Goal: Obtain resource: Download file/media

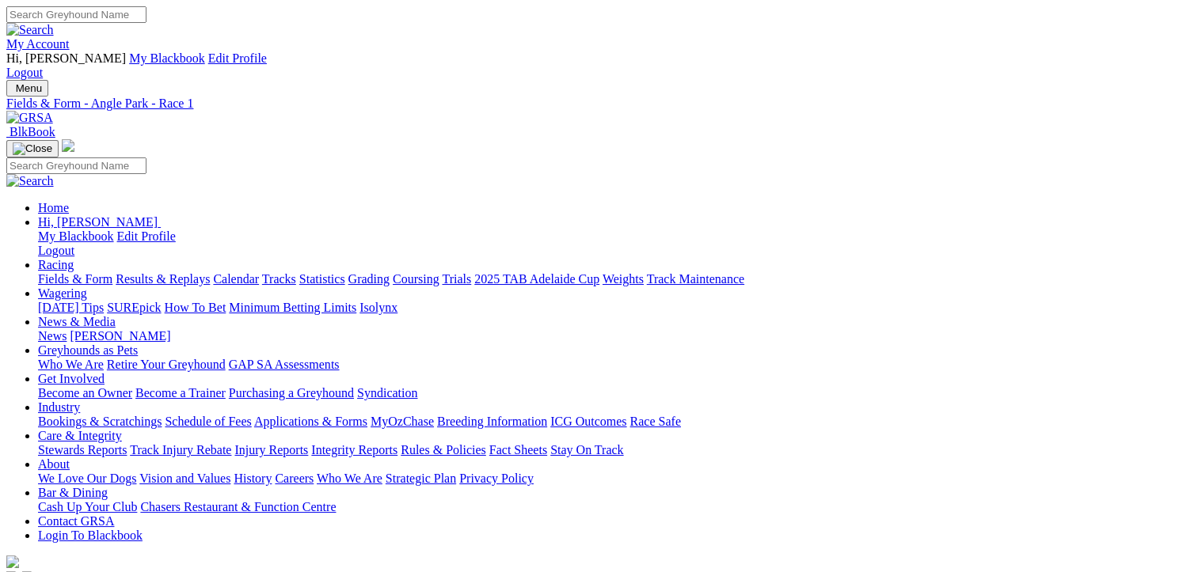
click at [69, 272] on link "Fields & Form" at bounding box center [75, 278] width 74 height 13
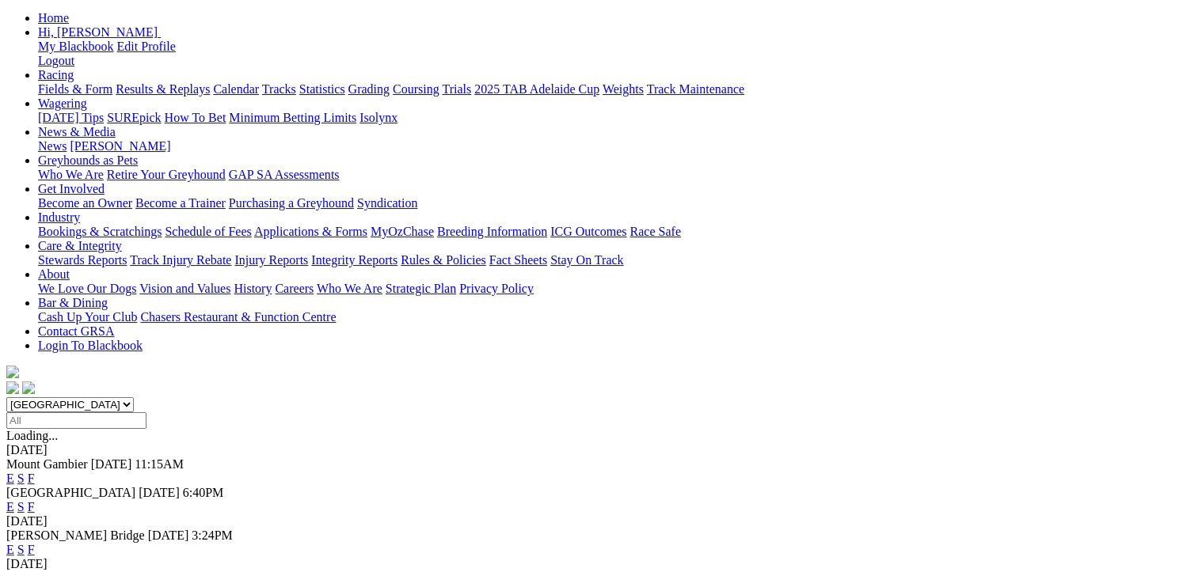
scroll to position [238, 0]
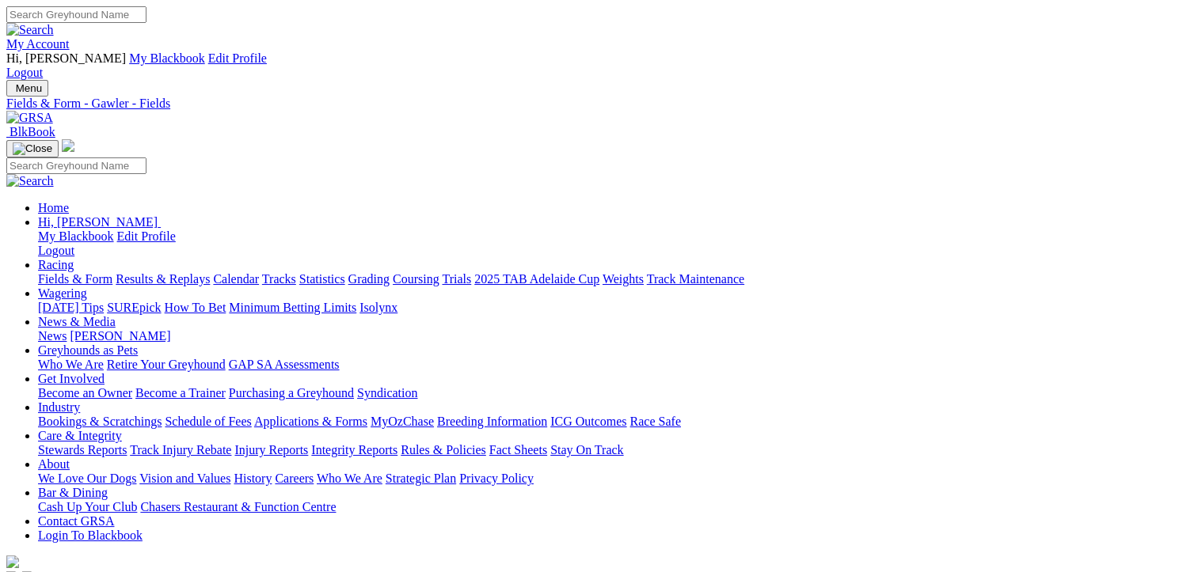
click at [857, 206] on link "CSV (Excel)" at bounding box center [824, 198] width 65 height 13
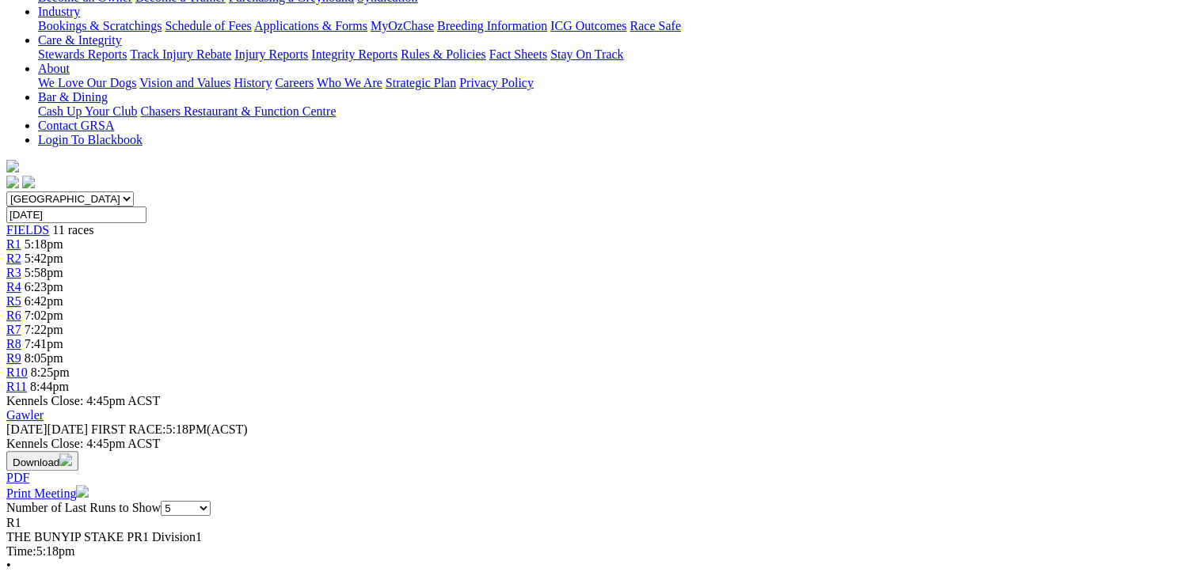
scroll to position [317, 0]
